Goal: Task Accomplishment & Management: Use online tool/utility

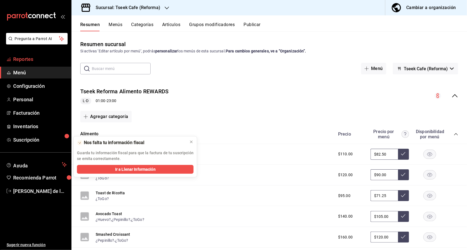
click at [30, 56] on span "Reportes" at bounding box center [40, 59] width 54 height 7
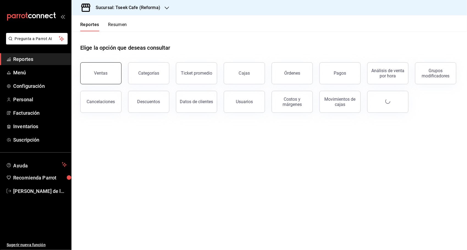
click at [108, 68] on button "Ventas" at bounding box center [100, 73] width 41 height 22
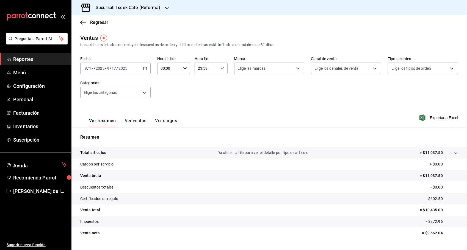
click at [144, 68] on icon "button" at bounding box center [145, 69] width 4 height 4
click at [95, 97] on span "Ayer" at bounding box center [106, 98] width 43 height 6
click at [431, 116] on span "Exportar a Excel" at bounding box center [440, 118] width 38 height 7
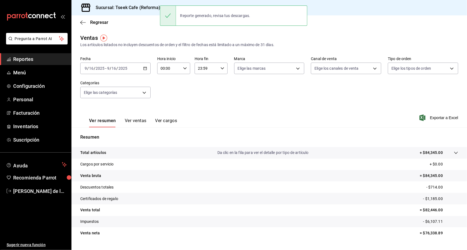
click at [141, 5] on h3 "Sucursal: Tseek Cafe (Reforma)" at bounding box center [125, 7] width 69 height 7
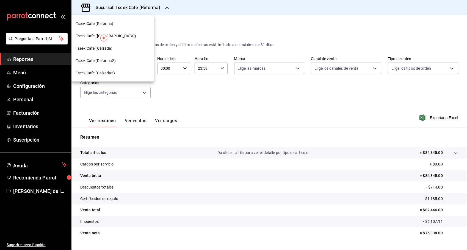
click at [122, 36] on div "Tseek Cafe ([GEOGRAPHIC_DATA])" at bounding box center [113, 36] width 74 height 6
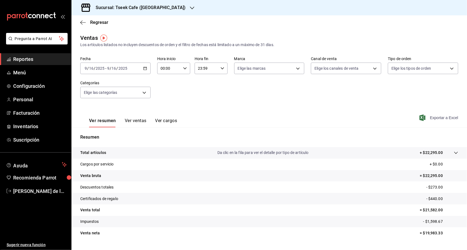
click at [434, 119] on span "Exportar a Excel" at bounding box center [440, 118] width 38 height 7
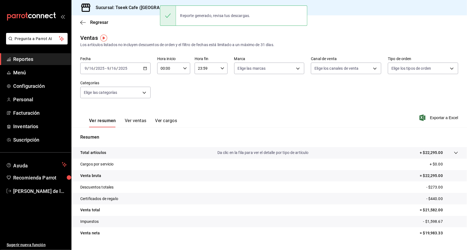
click at [261, 111] on div "Ver resumen Ver ventas Ver cargos Exportar a Excel" at bounding box center [269, 116] width 396 height 23
click at [139, 11] on div "Sucursal: Tseek Cafe ([GEOGRAPHIC_DATA])" at bounding box center [136, 7] width 121 height 15
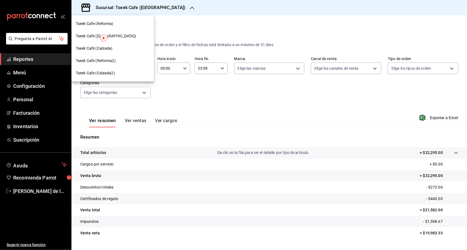
click at [139, 11] on div at bounding box center [233, 125] width 467 height 250
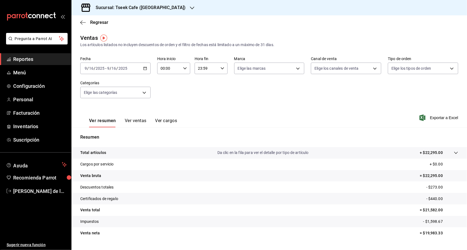
click at [142, 10] on h3 "Sucursal: Tseek Cafe ([GEOGRAPHIC_DATA])" at bounding box center [138, 7] width 94 height 7
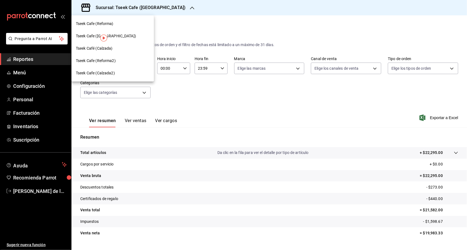
click at [115, 45] on div "Tseek Café (Calzada)" at bounding box center [112, 48] width 82 height 12
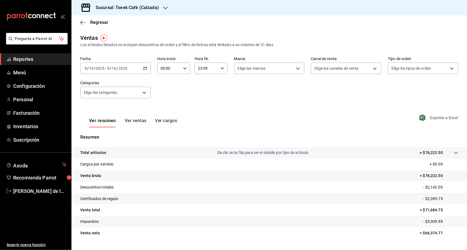
click at [442, 121] on span "Exportar a Excel" at bounding box center [440, 118] width 38 height 7
click at [442, 121] on div "Ver resumen Ver ventas Ver cargos Exportando a excel..." at bounding box center [269, 116] width 396 height 23
drag, startPoint x: 442, startPoint y: 121, endPoint x: 419, endPoint y: 102, distance: 29.7
click at [419, 102] on div "Fecha [DATE] [DATE] - [DATE] [DATE] Hora inicio 00:00 Hora inicio Hora fin 23:5…" at bounding box center [269, 81] width 378 height 48
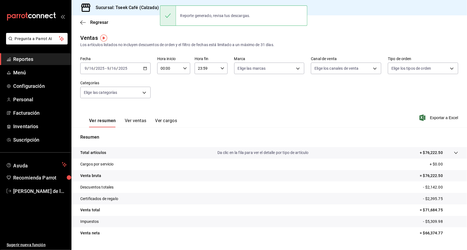
click at [283, 81] on div "Fecha [DATE] [DATE] - [DATE] [DATE] Hora inicio 00:00 Hora inicio Hora fin 23:5…" at bounding box center [269, 81] width 378 height 48
click at [247, 94] on div "Fecha [DATE] [DATE] - [DATE] [DATE] Hora inicio 00:00 Hora inicio Hora fin 23:5…" at bounding box center [269, 81] width 378 height 48
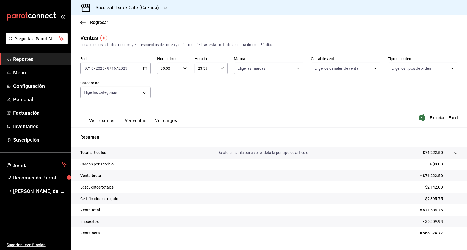
click at [352, 103] on div "Fecha [DATE] [DATE] - [DATE] [DATE] Hora inicio 00:00 Hora inicio Hora fin 23:5…" at bounding box center [269, 81] width 378 height 48
click at [297, 227] on tr "Impuestos - $5,309.98" at bounding box center [269, 222] width 396 height 12
